Goal: Find specific page/section: Find specific page/section

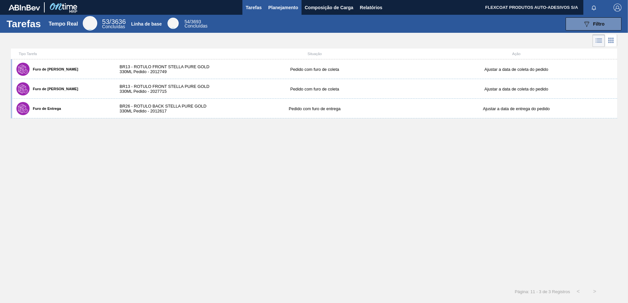
click at [272, 8] on span "Planejamento" at bounding box center [283, 8] width 30 height 8
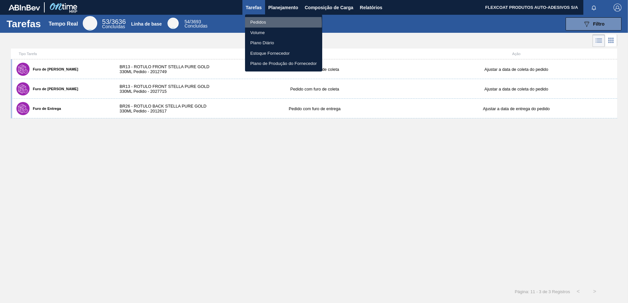
click at [262, 24] on li "Pedidos" at bounding box center [283, 22] width 77 height 11
